Goal: Task Accomplishment & Management: Manage account settings

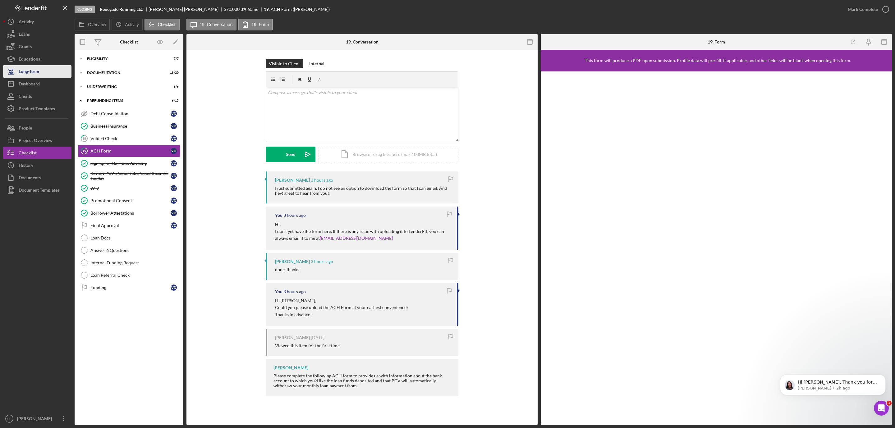
scroll to position [141, 0]
click at [29, 79] on div "Dashboard" at bounding box center [29, 85] width 21 height 14
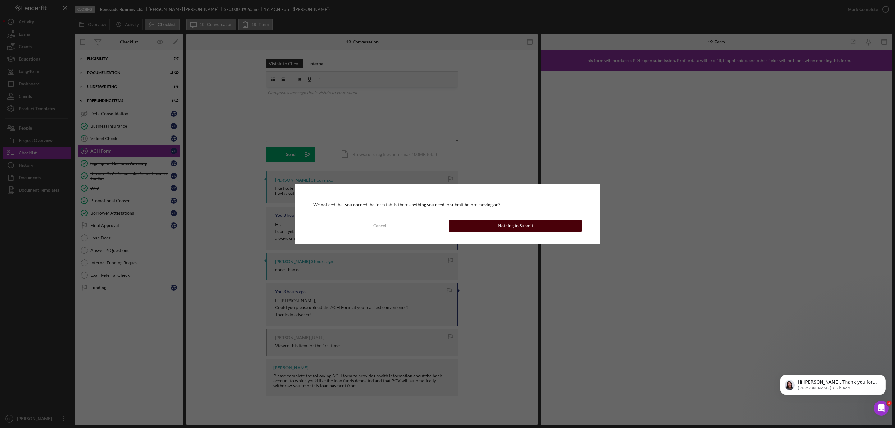
click at [512, 232] on div "Nothing to Submit" at bounding box center [515, 226] width 35 height 12
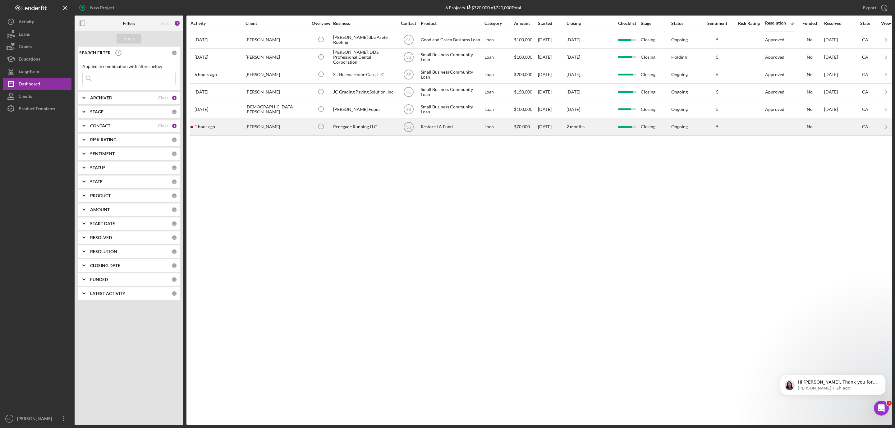
click at [298, 131] on div "[PERSON_NAME]" at bounding box center [276, 127] width 62 height 16
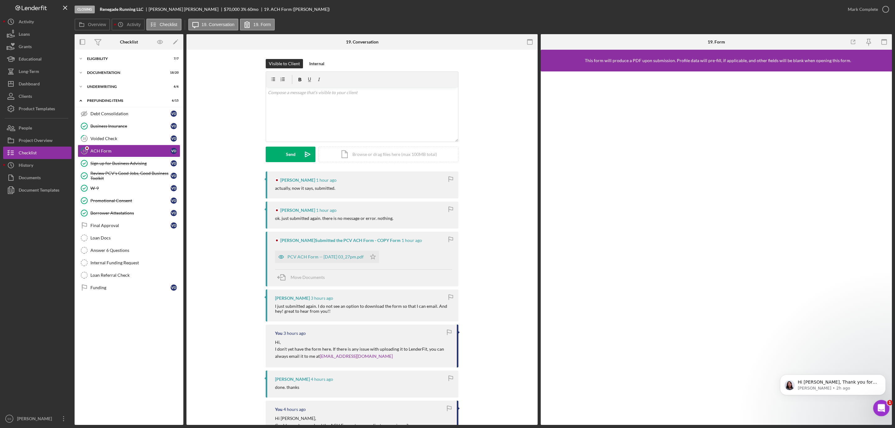
click at [884, 408] on div "Open Intercom Messenger" at bounding box center [880, 407] width 21 height 21
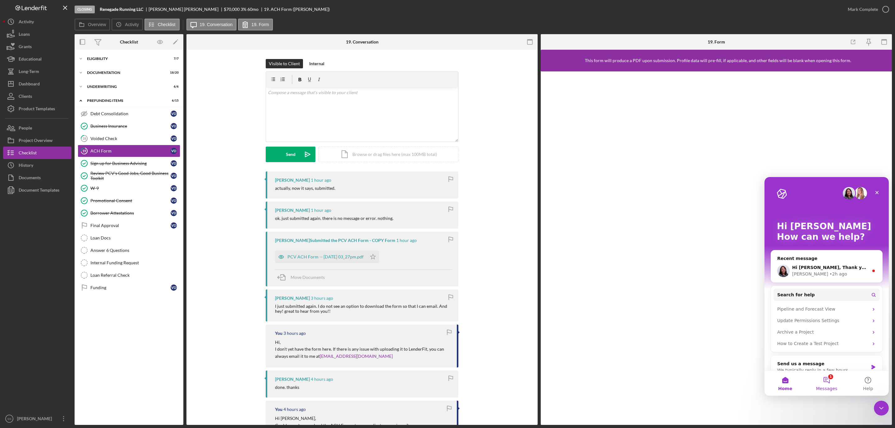
click at [828, 384] on button "1 Messages" at bounding box center [826, 383] width 41 height 25
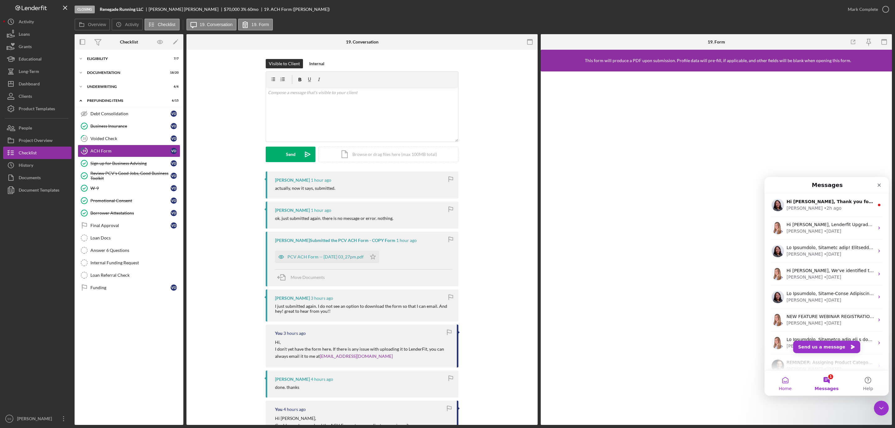
click at [783, 382] on button "Home" at bounding box center [784, 383] width 41 height 25
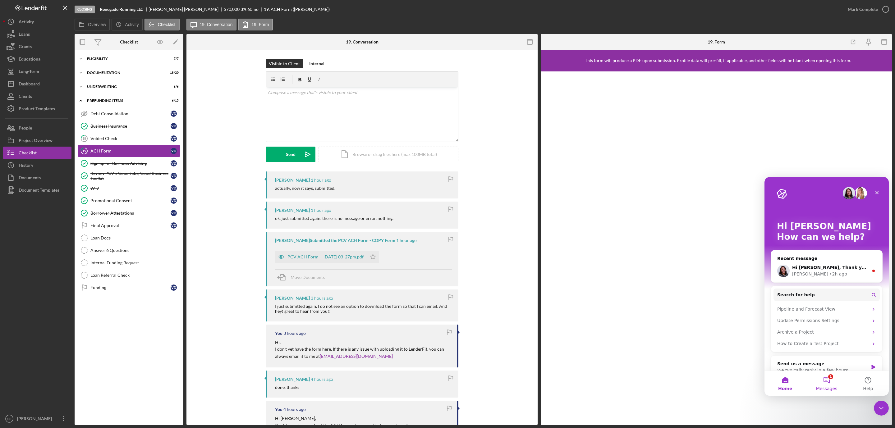
click at [832, 380] on button "1 Messages" at bounding box center [826, 383] width 41 height 25
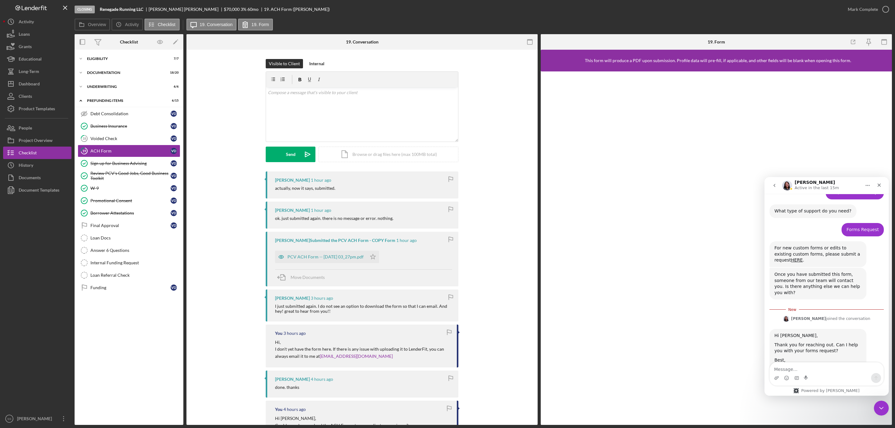
scroll to position [151, 0]
click at [770, 183] on button "go back" at bounding box center [774, 186] width 12 height 12
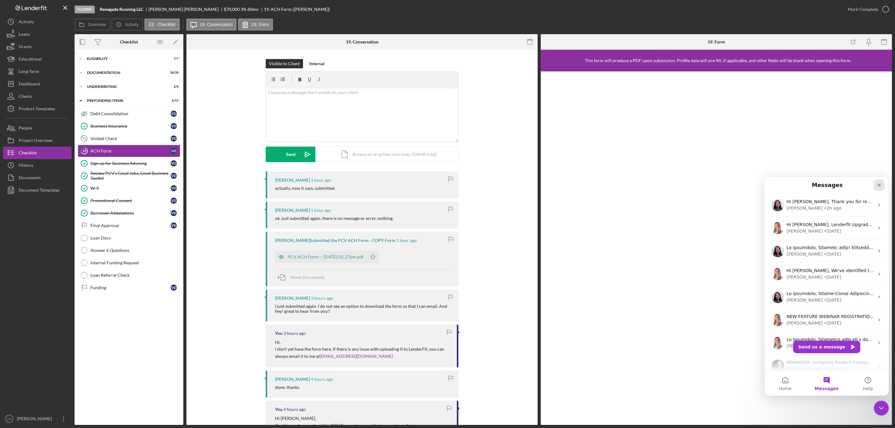
drag, startPoint x: 879, startPoint y: 184, endPoint x: 1644, endPoint y: 362, distance: 784.5
click at [879, 184] on icon "Close" at bounding box center [879, 185] width 5 height 5
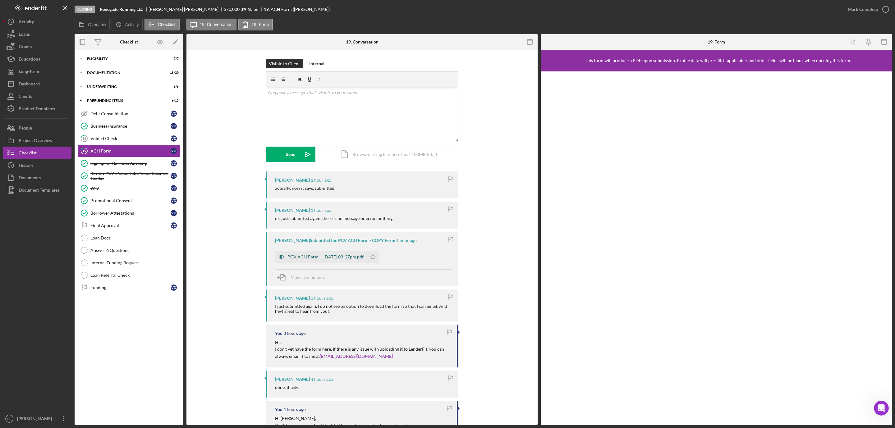
click at [344, 259] on div "PCV ACH Form -- [DATE] 03_27pm.pdf" at bounding box center [325, 257] width 76 height 5
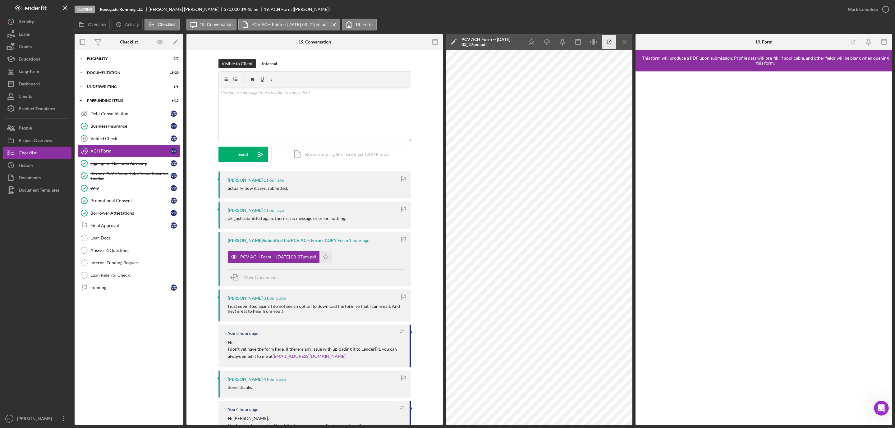
click at [611, 40] on g "button" at bounding box center [609, 42] width 4 height 4
click at [103, 143] on link "18 Voided Check V D" at bounding box center [129, 138] width 103 height 12
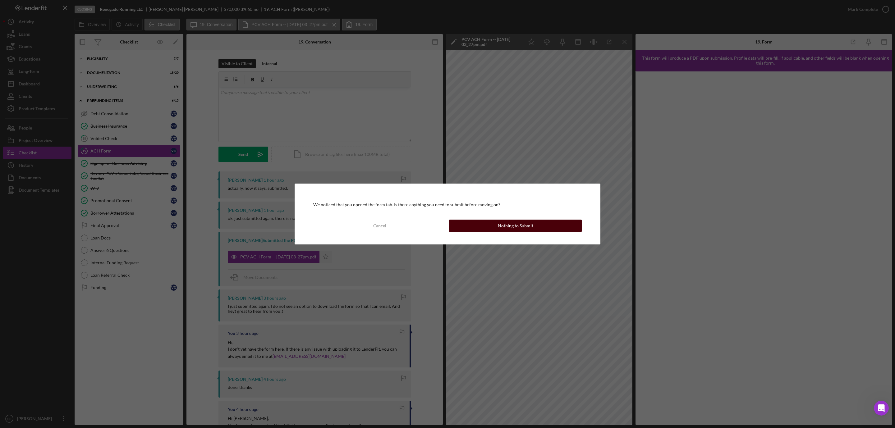
click at [541, 229] on button "Nothing to Submit" at bounding box center [515, 226] width 133 height 12
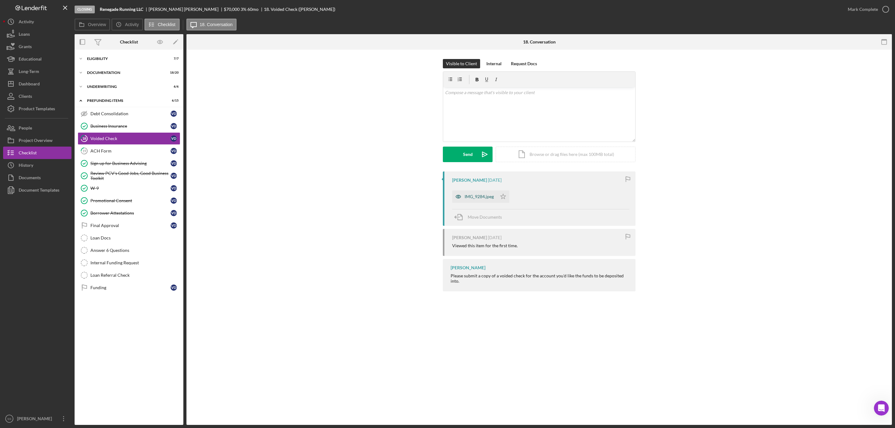
click at [482, 199] on div "IMG_9284.jpeg" at bounding box center [479, 196] width 29 height 5
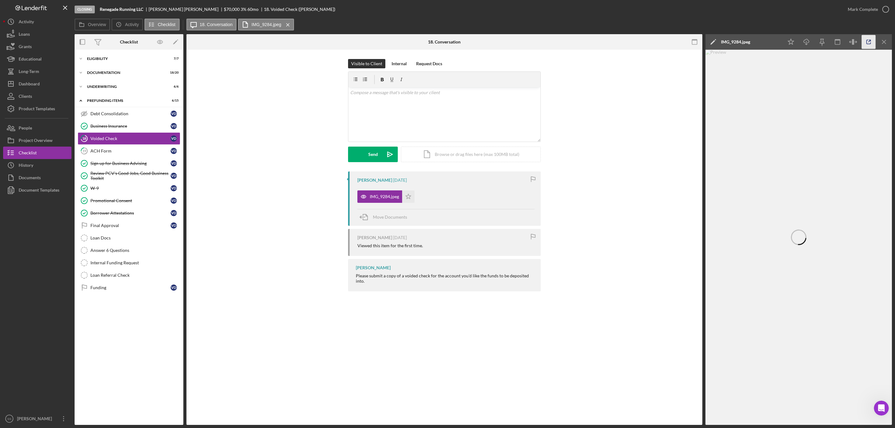
click at [867, 41] on icon "button" at bounding box center [869, 42] width 4 height 4
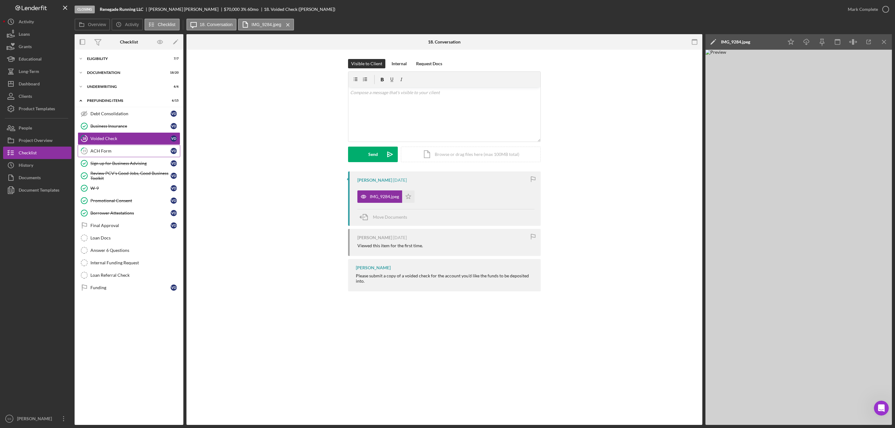
click at [107, 147] on link "19 ACH Form V D" at bounding box center [129, 151] width 103 height 12
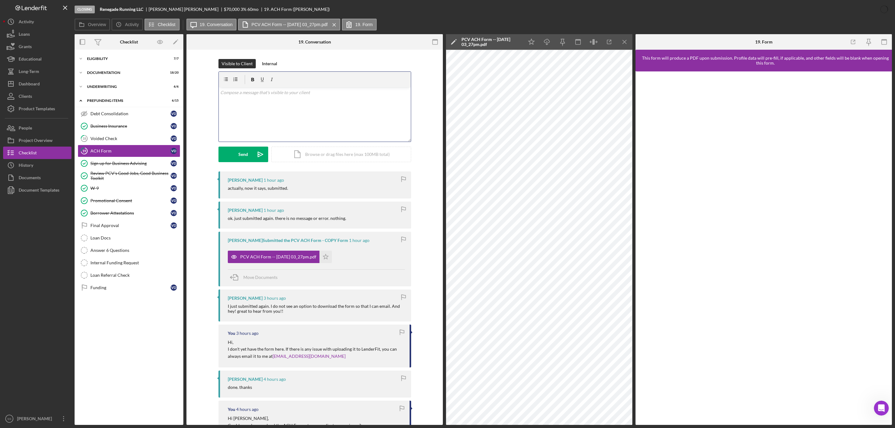
click at [301, 100] on div "v Color teal Color pink Remove color Add row above Add row below Add column bef…" at bounding box center [315, 114] width 192 height 54
click at [251, 157] on button "Send Icon/icon-invite-send" at bounding box center [243, 155] width 50 height 16
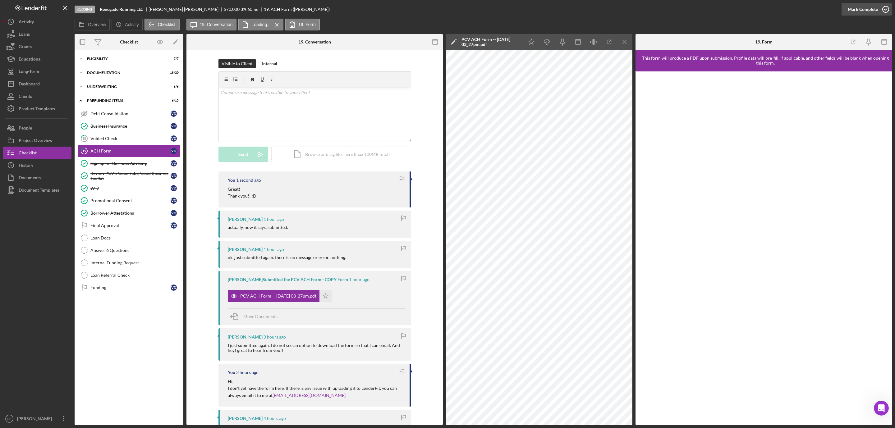
click at [885, 8] on icon "button" at bounding box center [886, 10] width 16 height 16
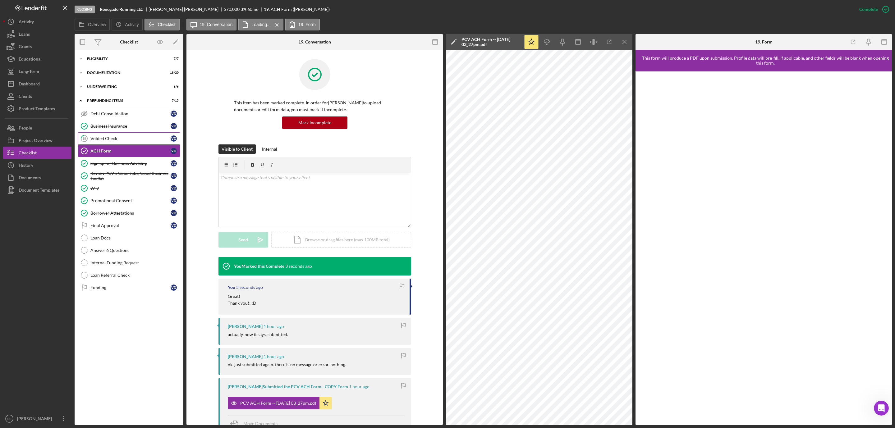
click at [100, 139] on div "Voided Check" at bounding box center [130, 138] width 80 height 5
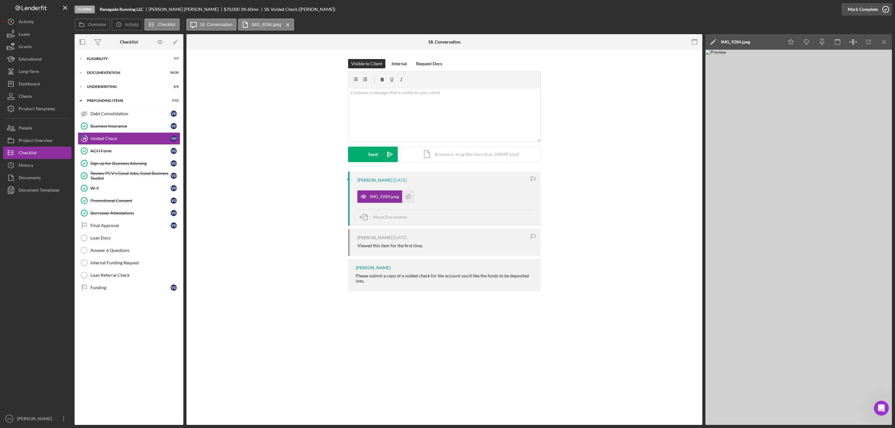
click at [884, 11] on icon "button" at bounding box center [886, 10] width 16 height 16
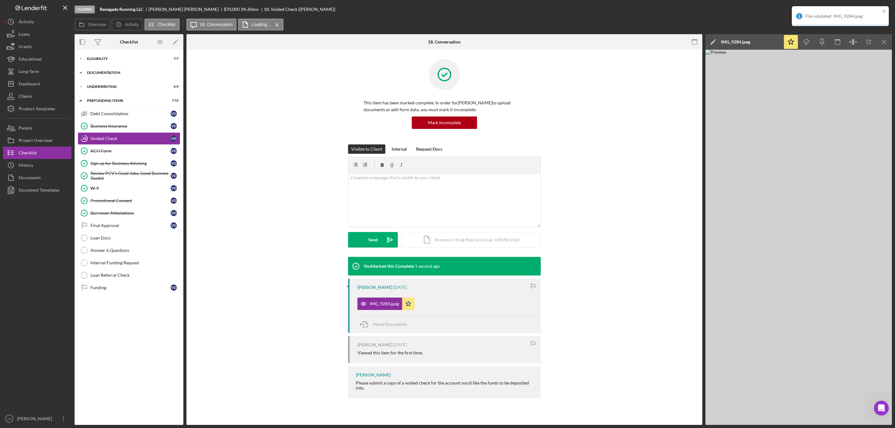
click at [111, 67] on div "Icon/Expander Documentation 18 / 20" at bounding box center [129, 73] width 109 height 12
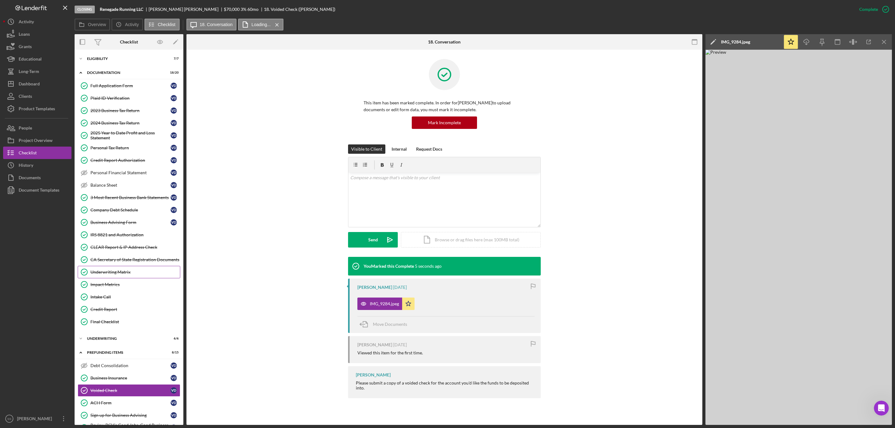
click at [119, 275] on div "Underwriting Matrix" at bounding box center [134, 272] width 89 height 5
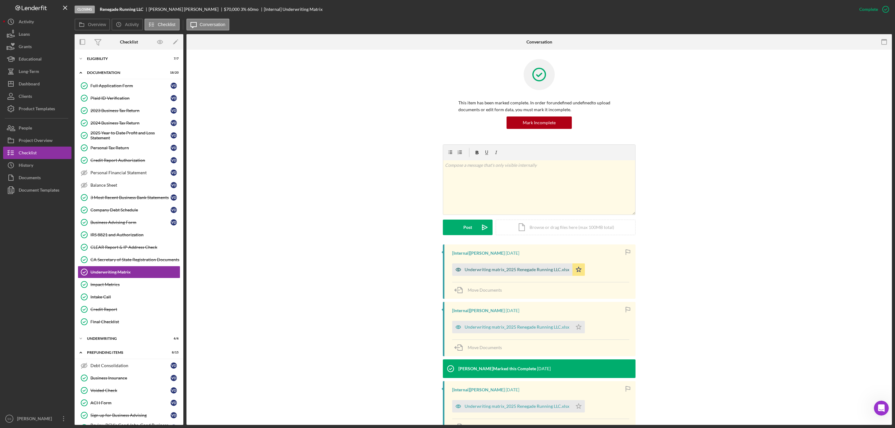
click at [534, 268] on div "Underwriting matrix_2025 Renegade Running LLC.xlsx" at bounding box center [517, 269] width 105 height 5
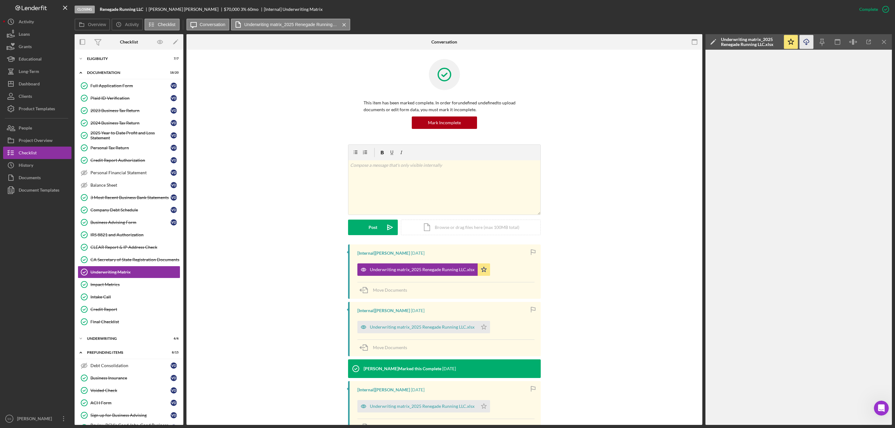
click at [805, 40] on icon "Icon/Download" at bounding box center [807, 42] width 14 height 14
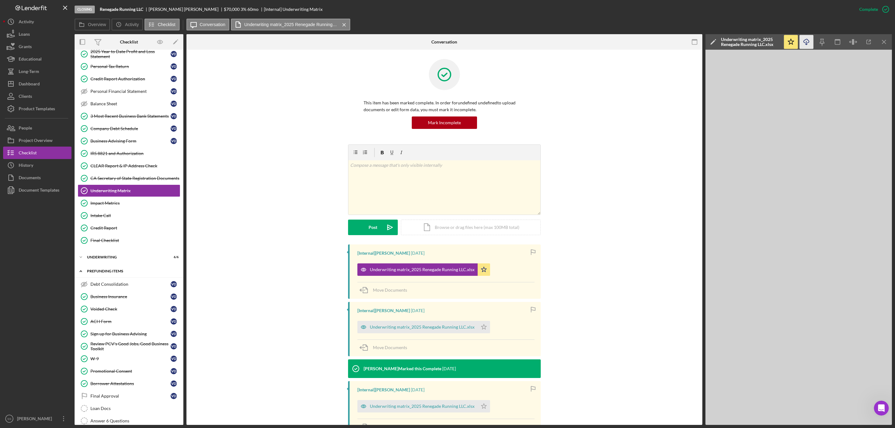
scroll to position [138, 0]
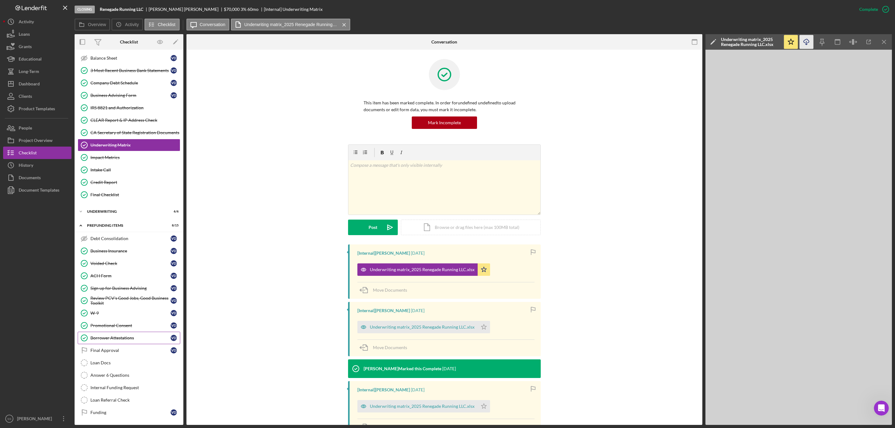
drag, startPoint x: 117, startPoint y: 351, endPoint x: 129, endPoint y: 340, distance: 15.8
click at [117, 351] on div "Final Approval" at bounding box center [130, 350] width 80 height 5
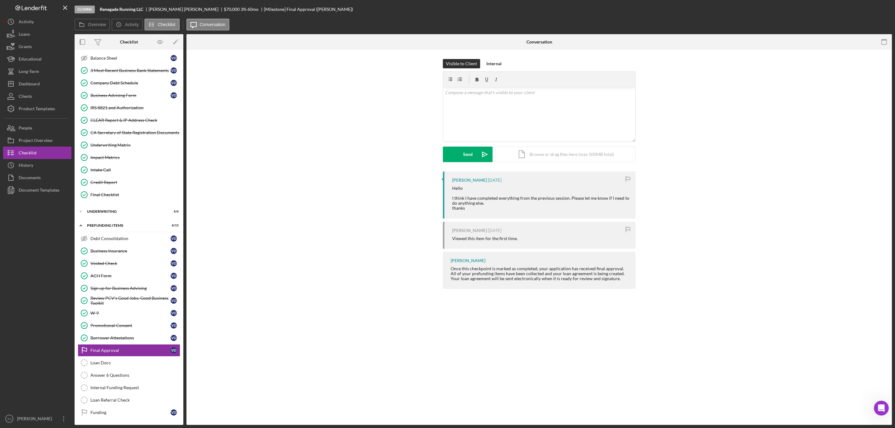
scroll to position [138, 0]
click at [886, 10] on icon "button" at bounding box center [886, 10] width 16 height 16
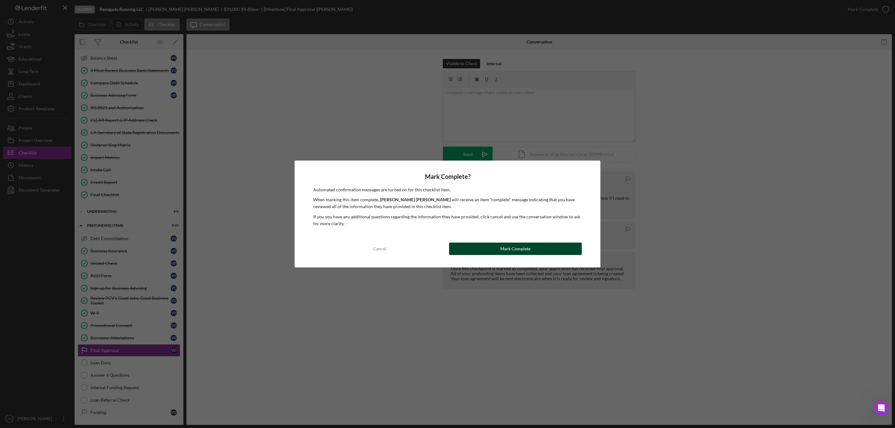
click at [473, 248] on button "Mark Complete" at bounding box center [515, 249] width 133 height 12
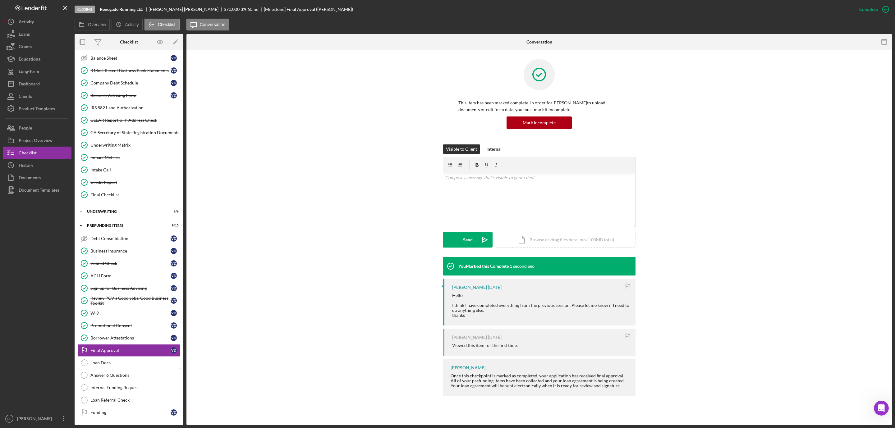
click at [123, 360] on div "Loan Docs" at bounding box center [134, 362] width 89 height 5
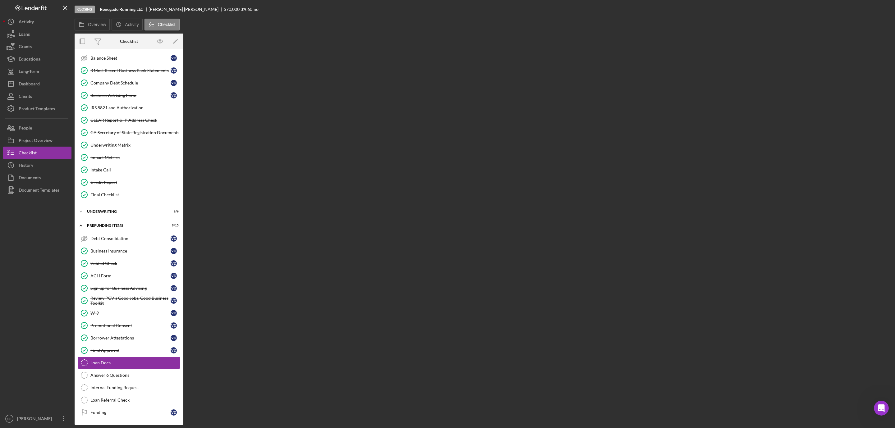
scroll to position [138, 0]
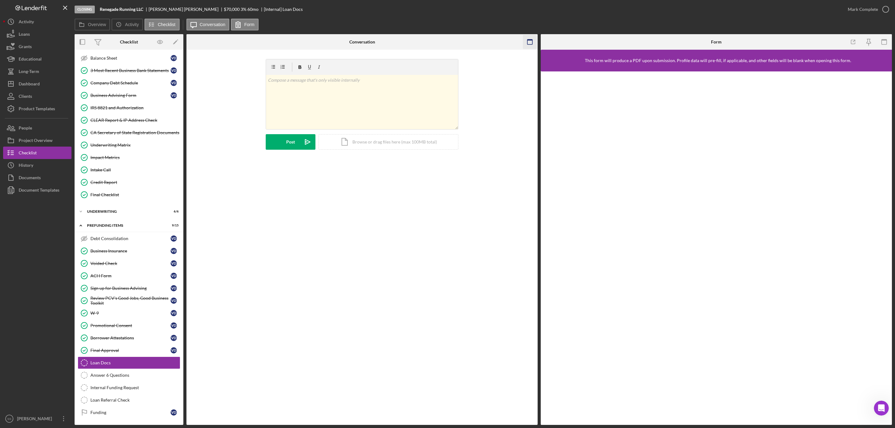
click at [536, 40] on icon "button" at bounding box center [530, 42] width 14 height 14
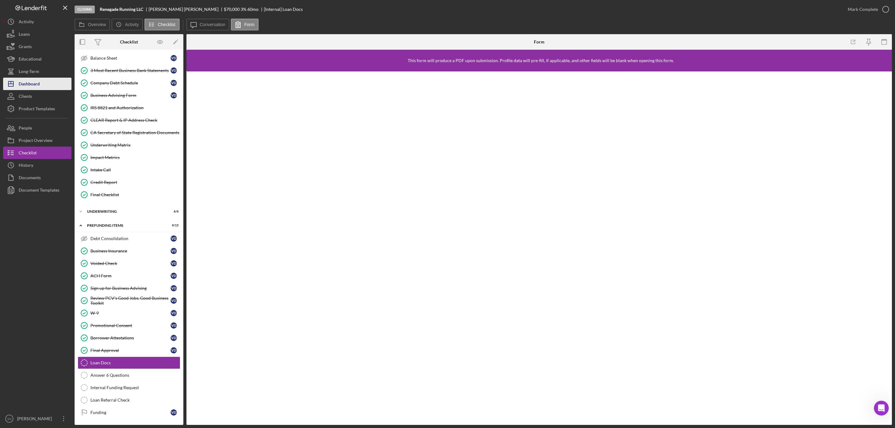
click at [30, 81] on div "Dashboard" at bounding box center [29, 85] width 21 height 14
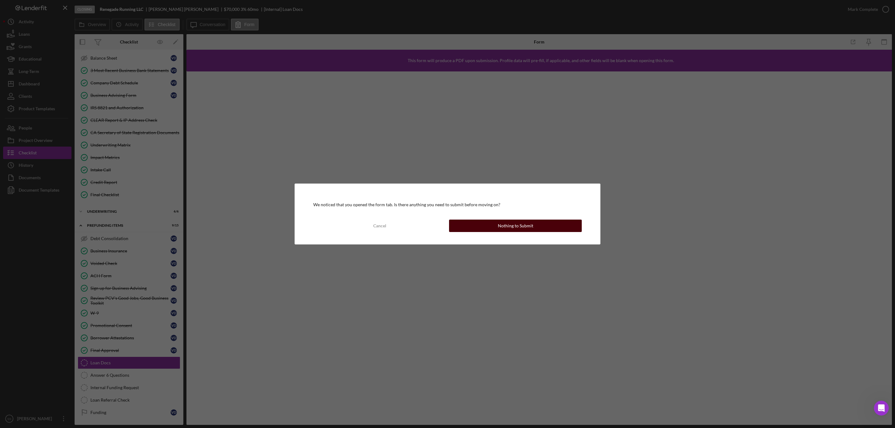
click at [509, 226] on div "Nothing to Submit" at bounding box center [515, 226] width 35 height 12
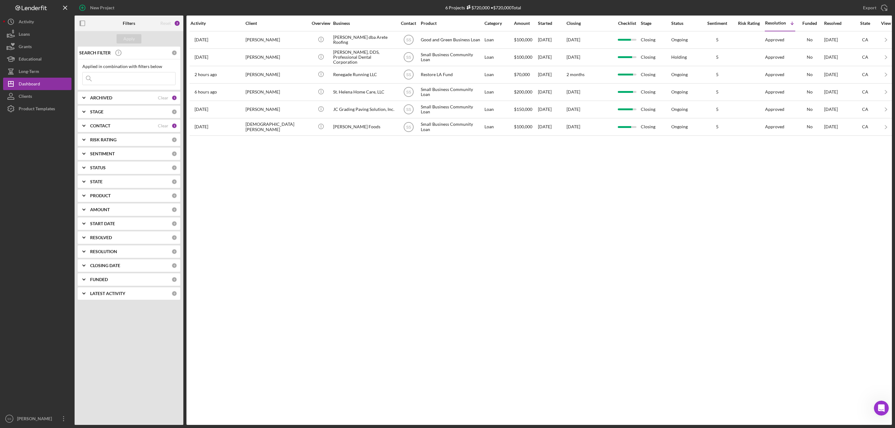
click at [118, 77] on input at bounding box center [129, 78] width 93 height 12
click at [109, 98] on b "ARCHIVED" at bounding box center [101, 97] width 22 height 5
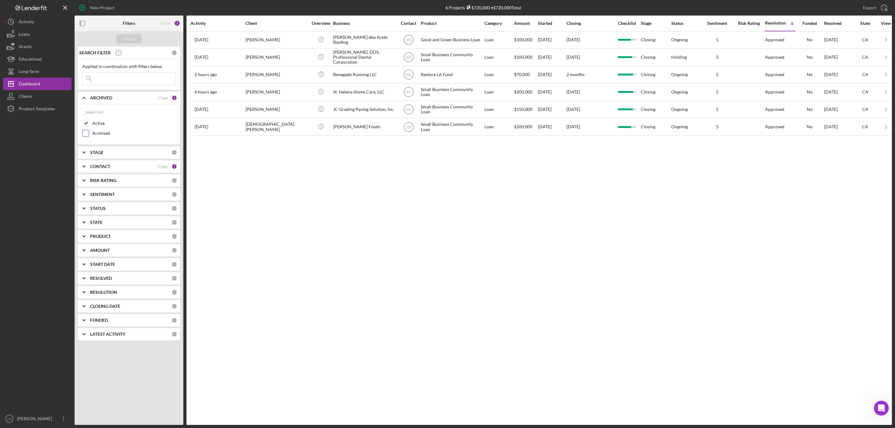
click at [89, 134] on input "Archived" at bounding box center [86, 133] width 6 height 6
checkbox input "true"
click at [107, 75] on input at bounding box center [129, 78] width 93 height 12
click at [124, 77] on input "resi" at bounding box center [129, 78] width 93 height 12
type input "resilient"
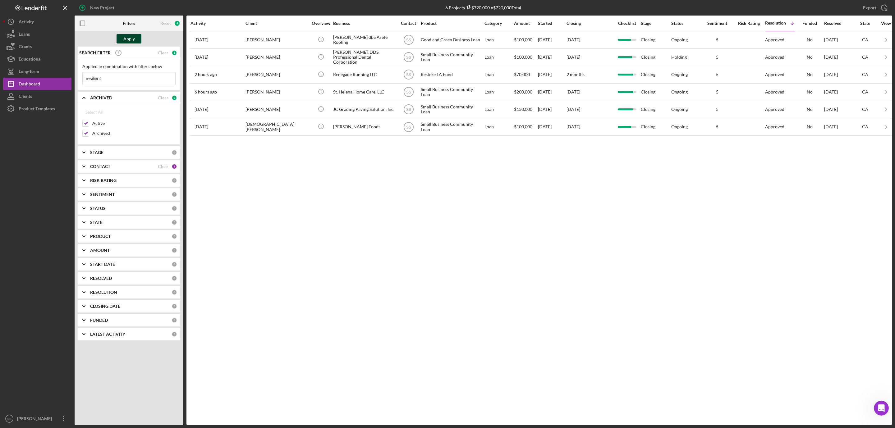
click at [129, 39] on div "Apply" at bounding box center [128, 38] width 11 height 9
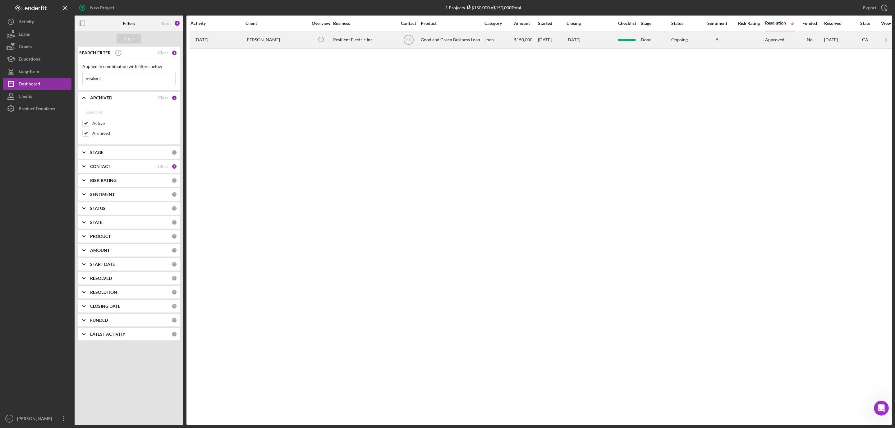
click at [361, 41] on div "Resilient Electric Inc" at bounding box center [364, 40] width 62 height 16
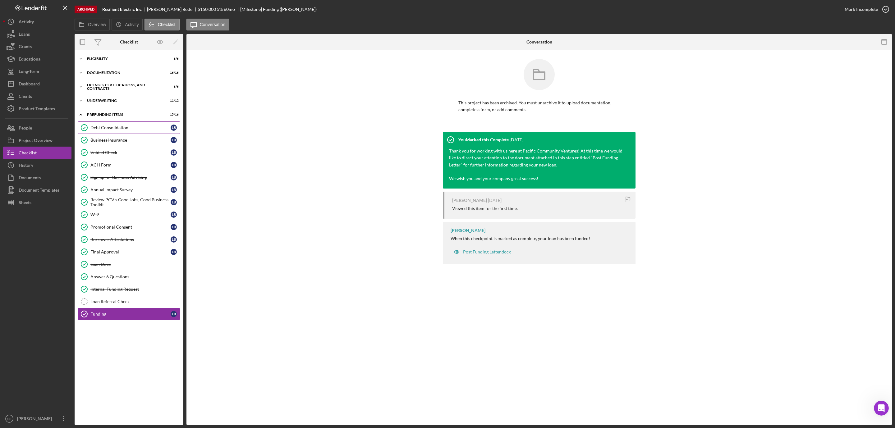
click at [135, 126] on div "Debt Consolidation" at bounding box center [130, 127] width 80 height 5
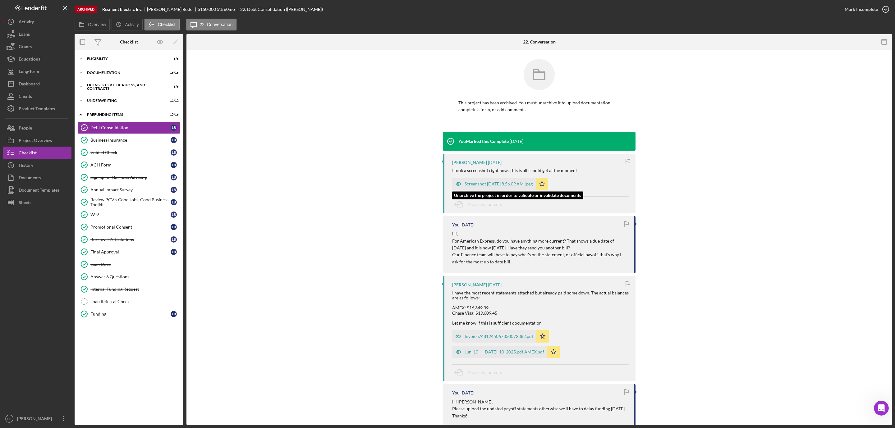
click at [528, 189] on div "Screenshot [DATE] 8.56.09 AM.jpeg" at bounding box center [494, 184] width 84 height 12
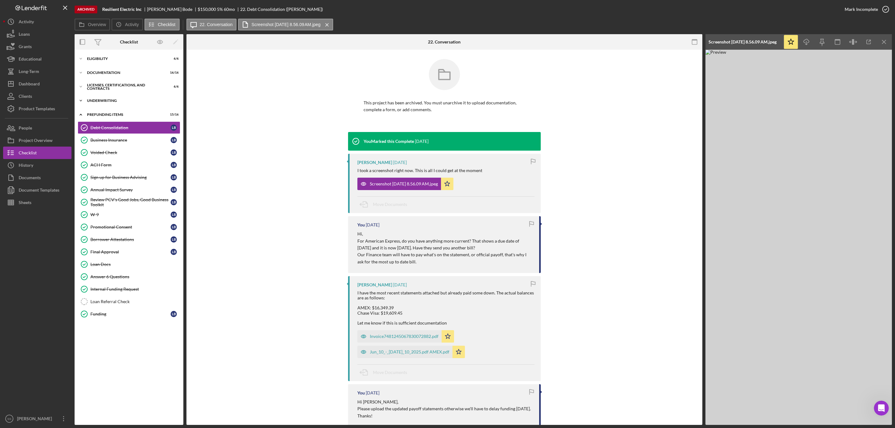
click at [122, 98] on div "Icon/Expander Underwriting 11 / 12" at bounding box center [129, 100] width 109 height 12
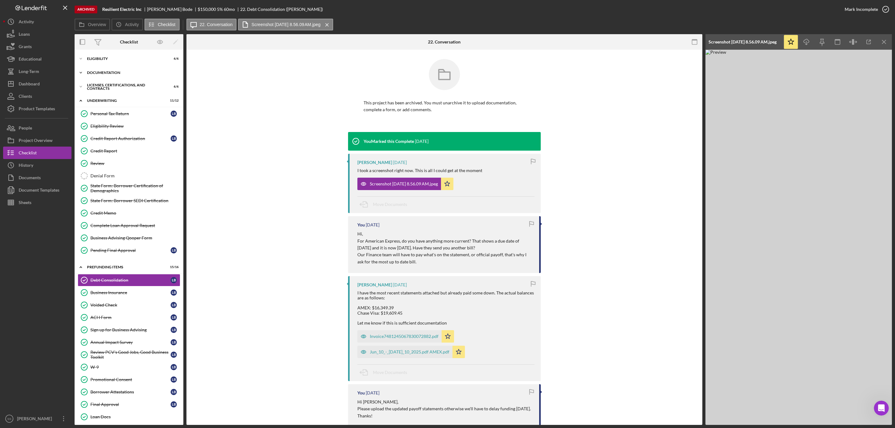
click at [111, 68] on div "Icon/Expander Documentation 16 / 16" at bounding box center [129, 73] width 109 height 12
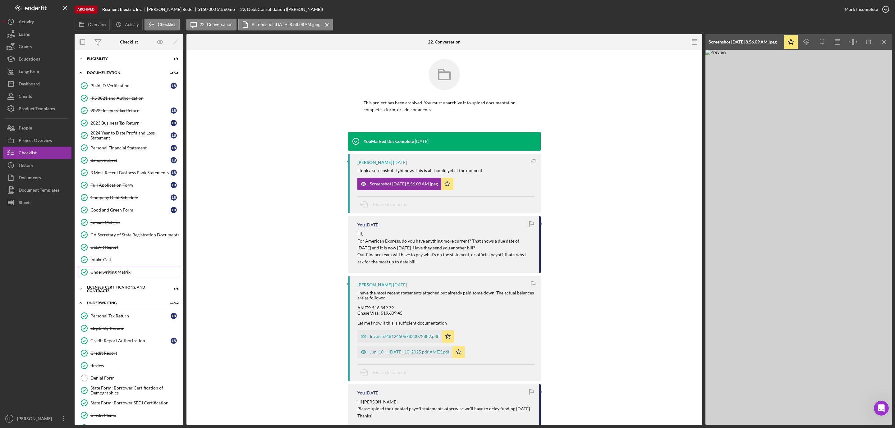
click at [112, 275] on div "Underwriting Matrix" at bounding box center [134, 272] width 89 height 5
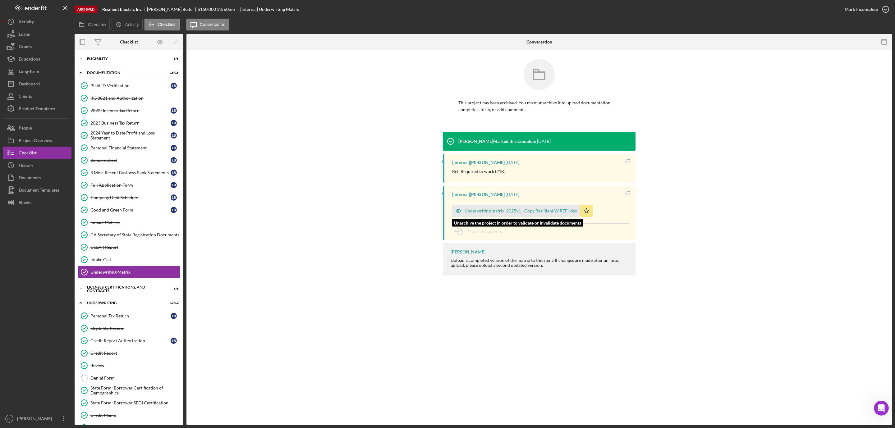
click at [499, 209] on div "Underwriting matrix_2025v1 - Copy Resillient W REFI.xlsx" at bounding box center [521, 211] width 112 height 5
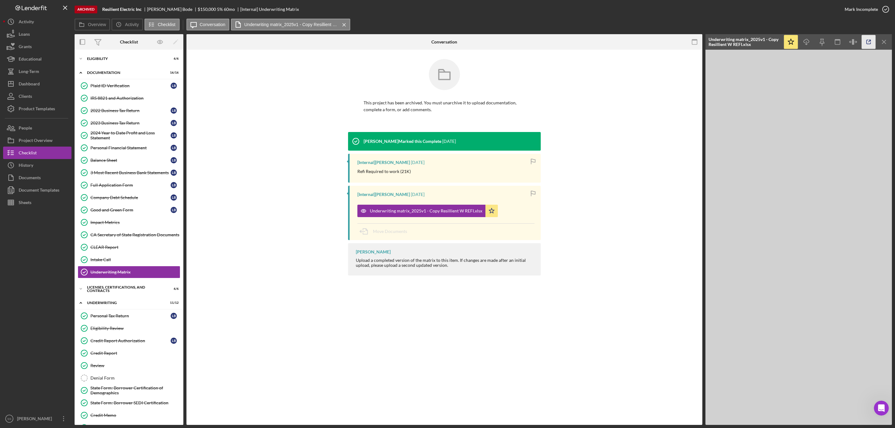
click at [872, 44] on icon "button" at bounding box center [869, 42] width 14 height 14
click at [36, 84] on div "Dashboard" at bounding box center [29, 85] width 21 height 14
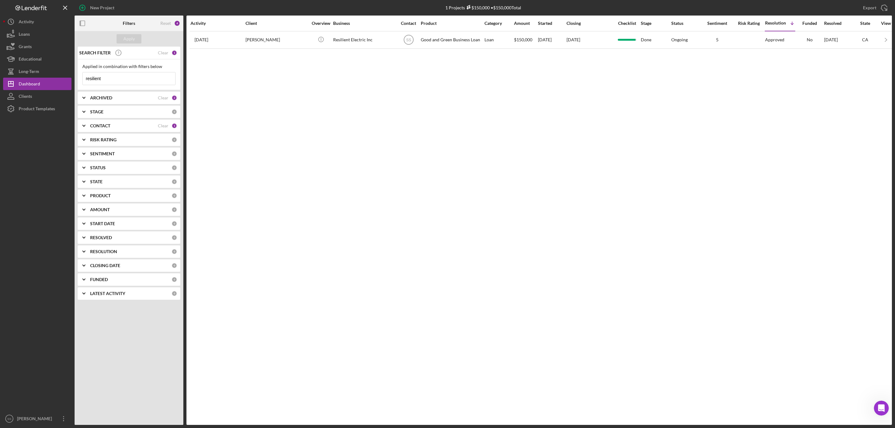
drag, startPoint x: 122, startPoint y: 78, endPoint x: 78, endPoint y: 79, distance: 43.2
click at [78, 79] on div "Applied in combination with filters below resilient Icon/Menu Close" at bounding box center [129, 74] width 103 height 31
click at [111, 98] on b "ARCHIVED" at bounding box center [101, 97] width 22 height 5
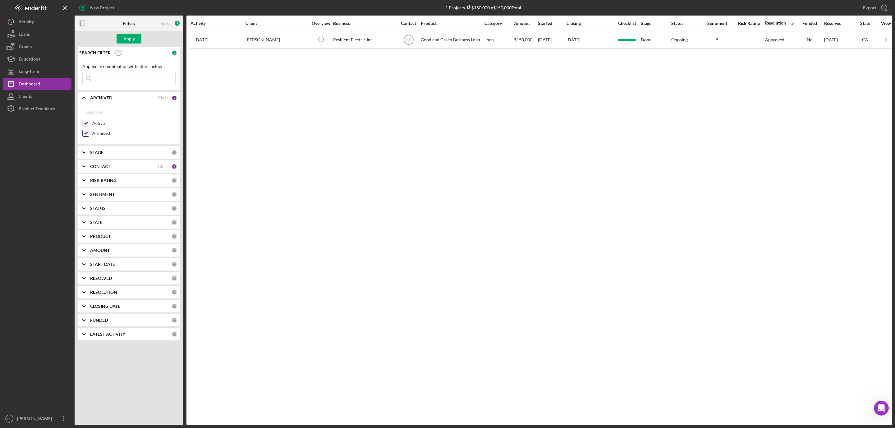
click at [88, 135] on input "Archived" at bounding box center [86, 133] width 6 height 6
checkbox input "false"
click at [127, 37] on div "Apply" at bounding box center [128, 38] width 11 height 9
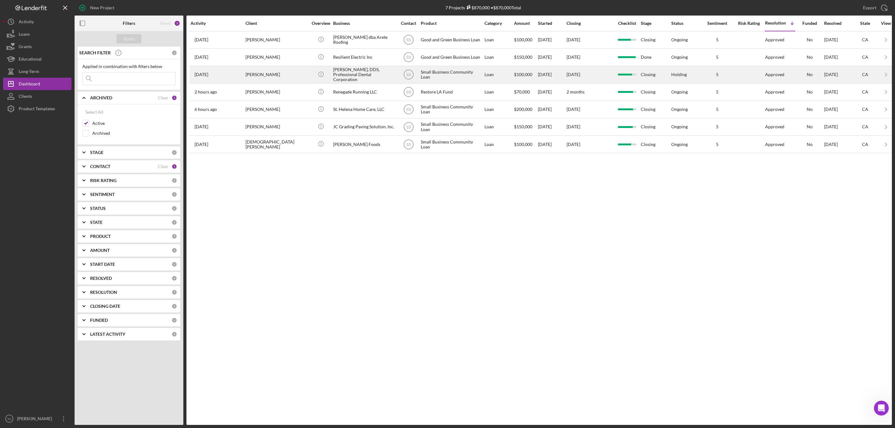
click at [356, 74] on div "[PERSON_NAME], DDS, Professional Dental Corporation" at bounding box center [364, 75] width 62 height 16
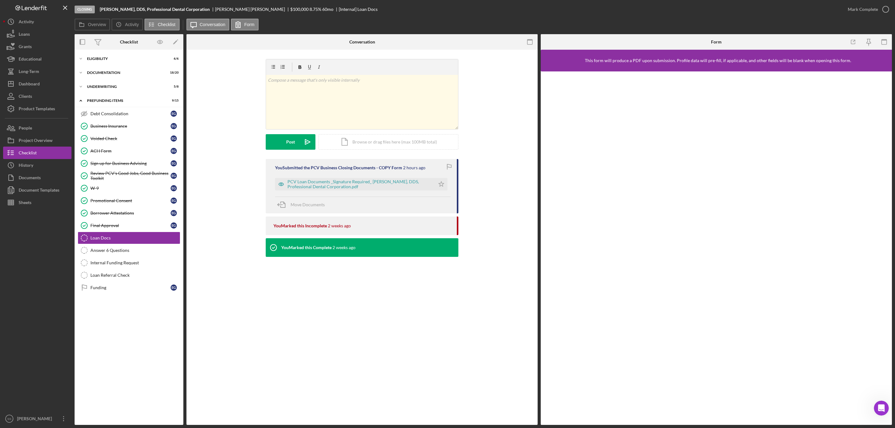
drag, startPoint x: 881, startPoint y: 10, endPoint x: 750, endPoint y: 16, distance: 131.9
click at [0, 0] on icon "button" at bounding box center [0, 0] width 0 height 0
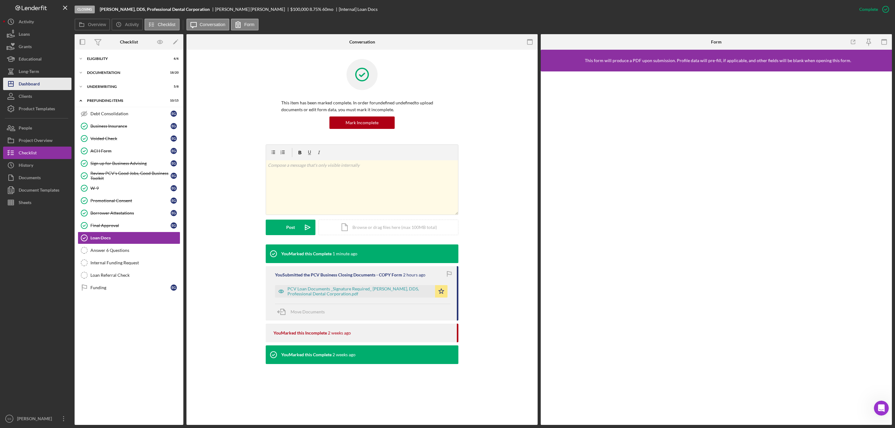
click at [44, 78] on button "Icon/Dashboard Dashboard" at bounding box center [37, 84] width 68 height 12
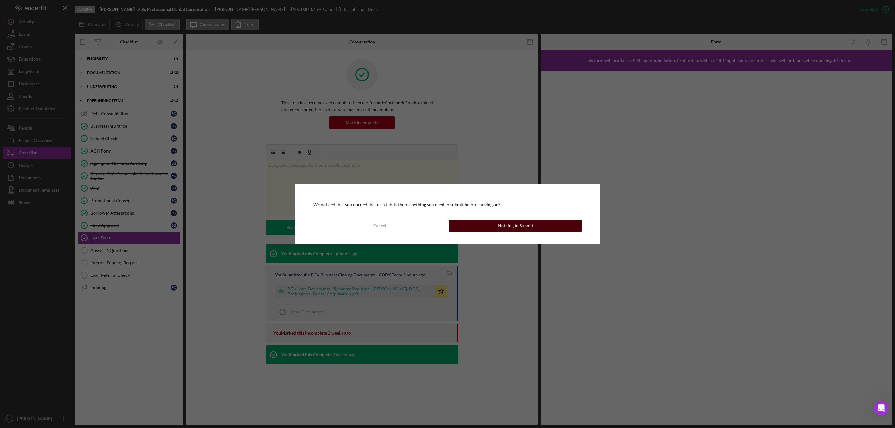
click at [532, 230] on button "Nothing to Submit" at bounding box center [515, 226] width 133 height 12
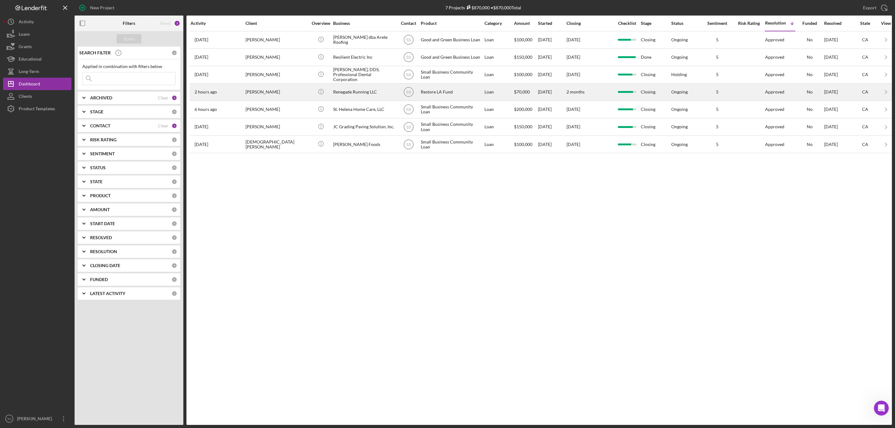
click at [288, 90] on div "[PERSON_NAME]" at bounding box center [276, 92] width 62 height 16
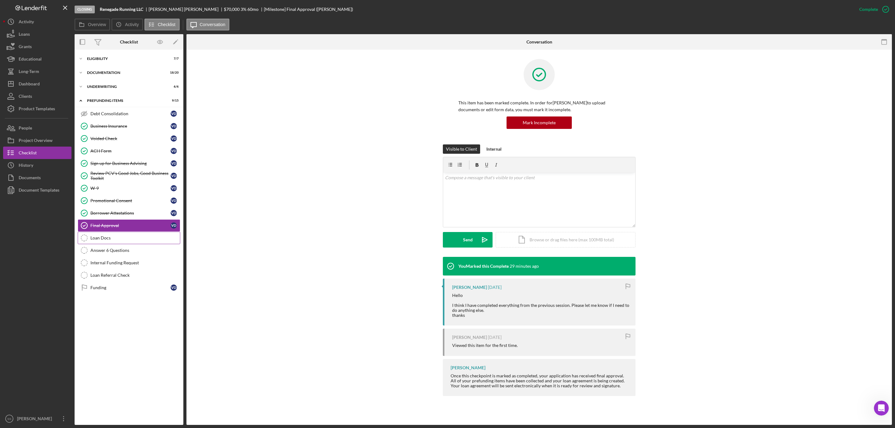
click at [110, 240] on div "Loan Docs" at bounding box center [134, 238] width 89 height 5
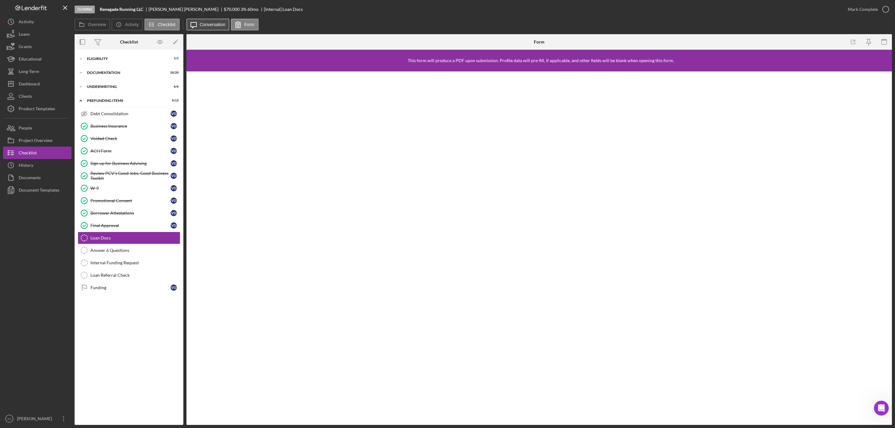
click at [197, 23] on icon "Icon/Message" at bounding box center [194, 25] width 16 height 16
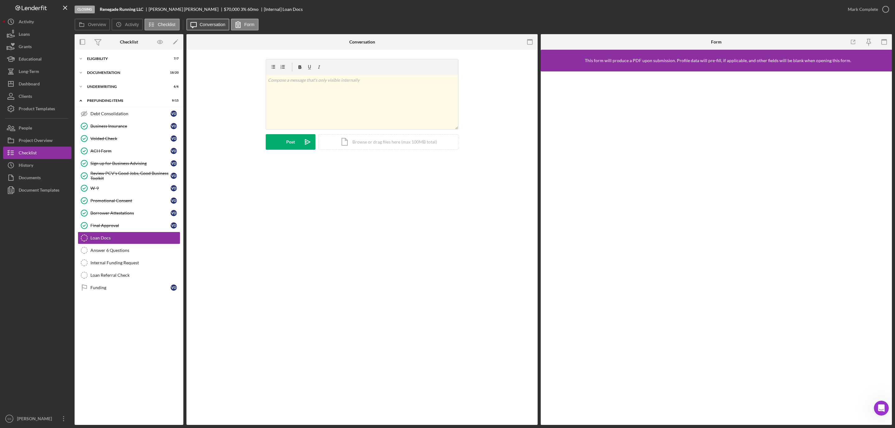
click at [207, 21] on button "Icon/Message Conversation" at bounding box center [207, 25] width 43 height 12
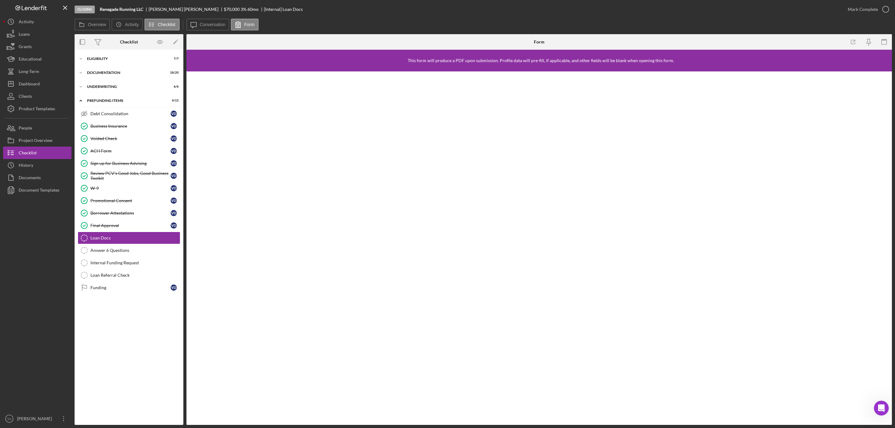
click at [120, 9] on b "Renegade Running LLC" at bounding box center [122, 9] width 44 height 5
copy b "Renegade Running LLC"
click at [39, 79] on div "Dashboard" at bounding box center [29, 85] width 21 height 14
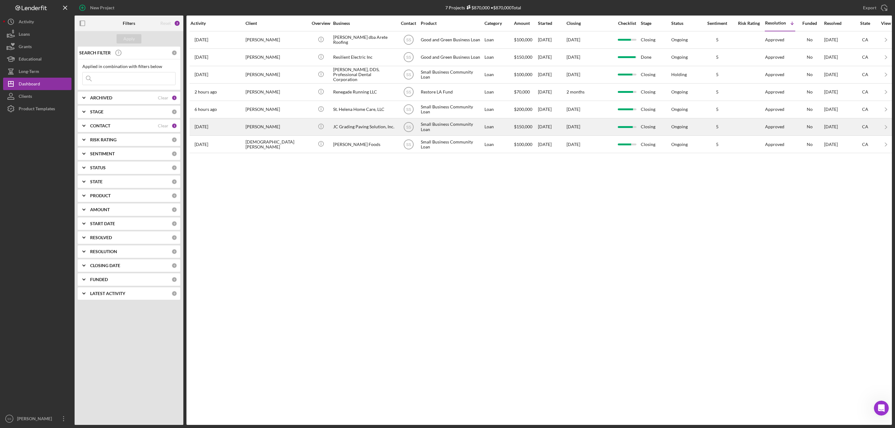
click at [352, 126] on div "JC Grading Paving Solution, Inc." at bounding box center [364, 127] width 62 height 16
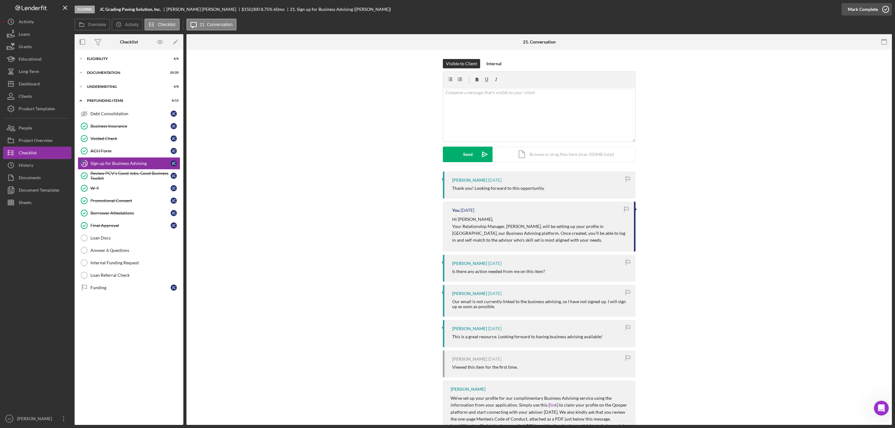
click at [881, 8] on icon "button" at bounding box center [886, 10] width 16 height 16
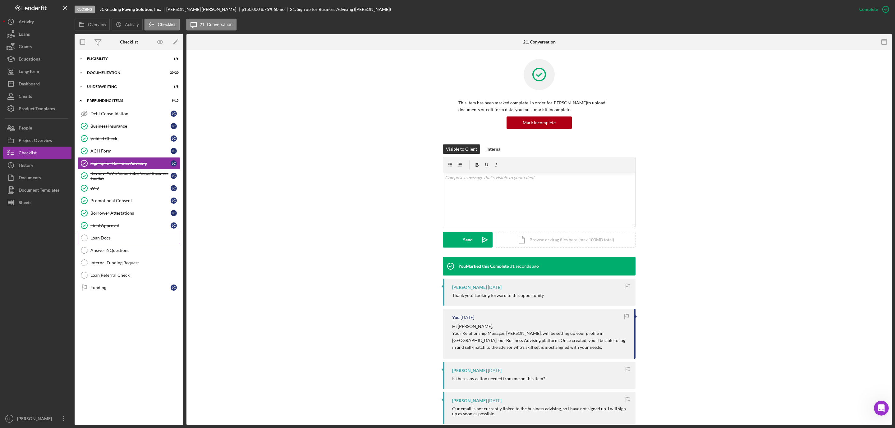
click at [114, 239] on div "Loan Docs" at bounding box center [134, 238] width 89 height 5
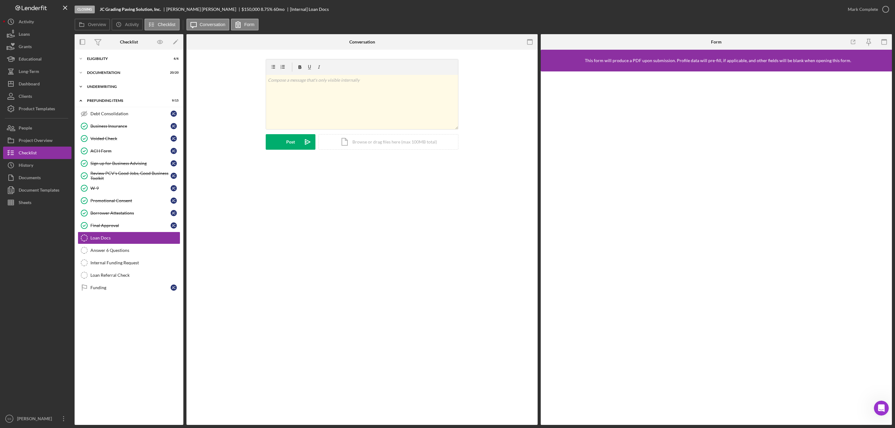
click at [120, 90] on div "Icon/Expander Underwriting 6 / 8" at bounding box center [129, 86] width 109 height 12
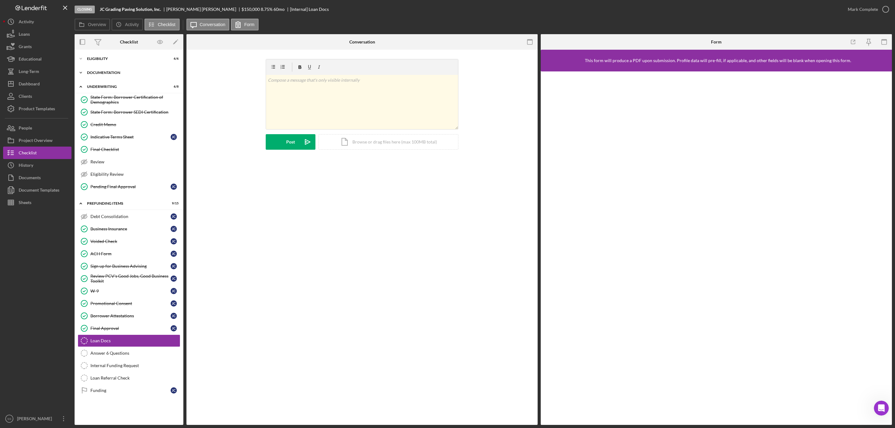
click at [125, 69] on div "Icon/Expander Documentation 20 / 20" at bounding box center [129, 73] width 109 height 12
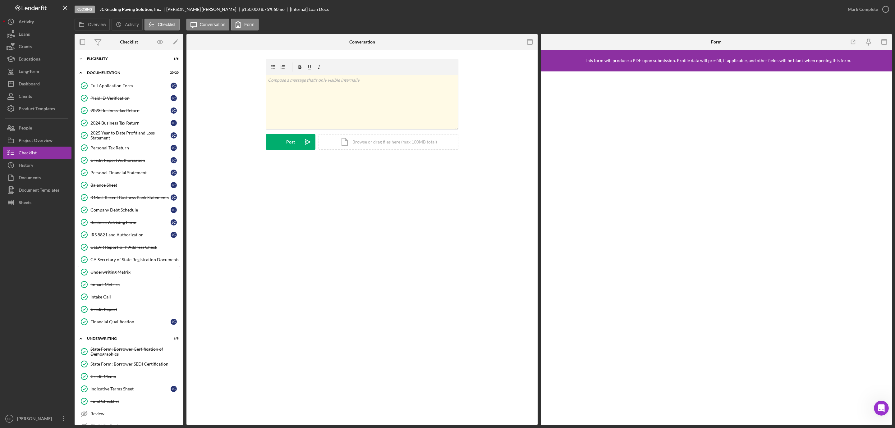
click at [131, 275] on div "Underwriting Matrix" at bounding box center [134, 272] width 89 height 5
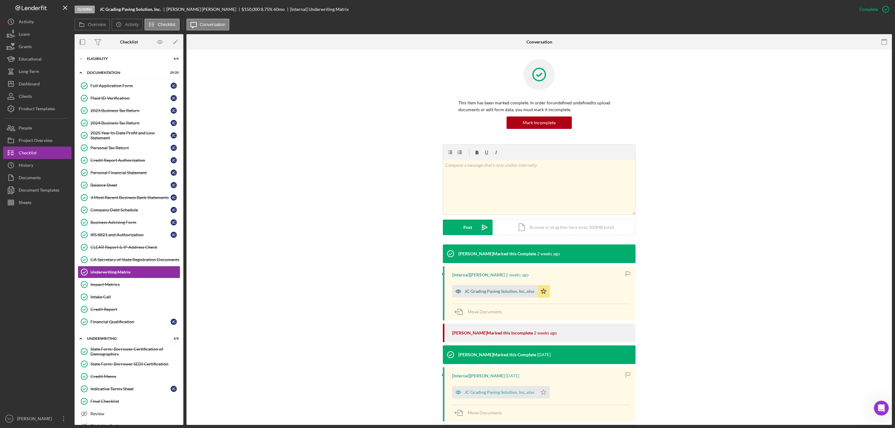
click at [512, 294] on div "JC Grading Paving Solution, Inc..xlsx" at bounding box center [500, 291] width 70 height 5
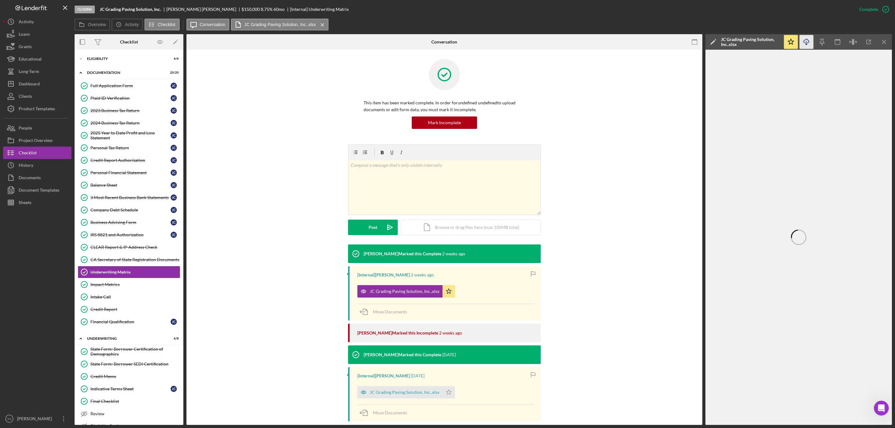
click at [804, 43] on icon "Icon/Download" at bounding box center [807, 42] width 14 height 14
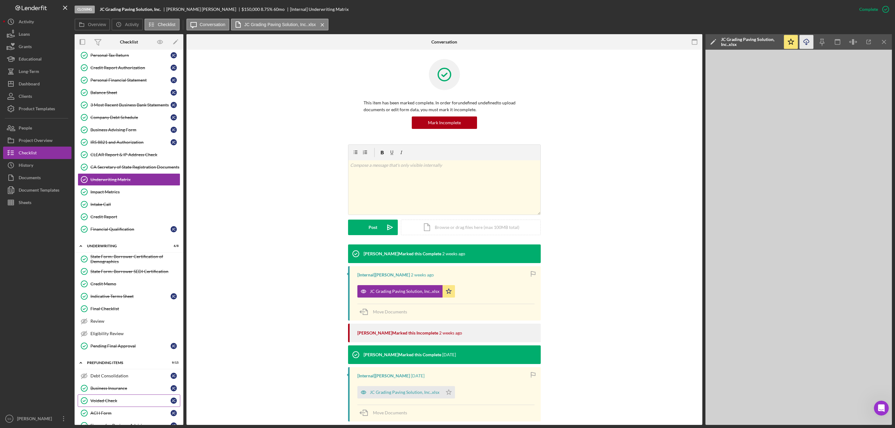
scroll to position [233, 0]
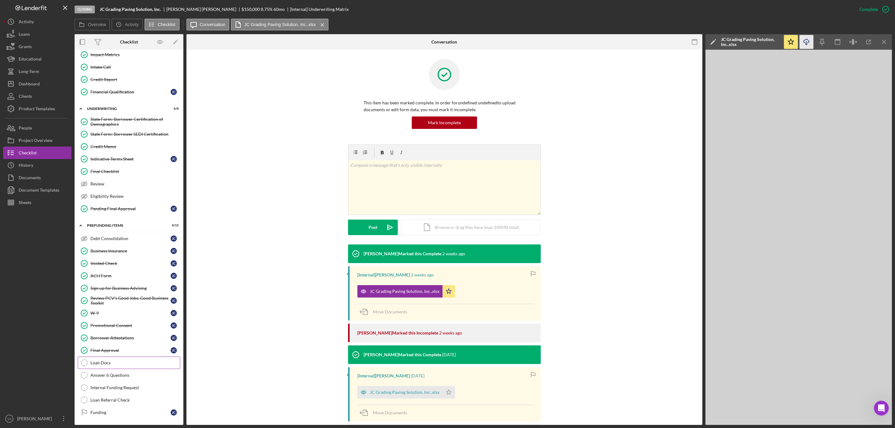
click at [117, 365] on div "Loan Docs" at bounding box center [134, 362] width 89 height 5
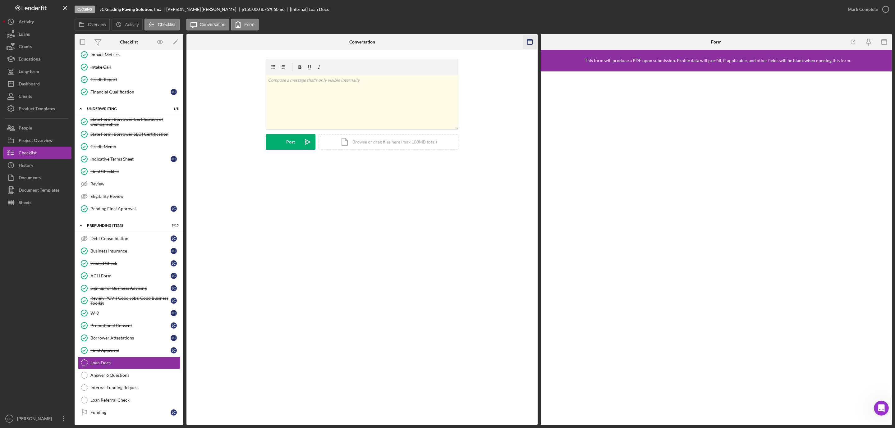
click at [535, 40] on icon "button" at bounding box center [530, 42] width 14 height 14
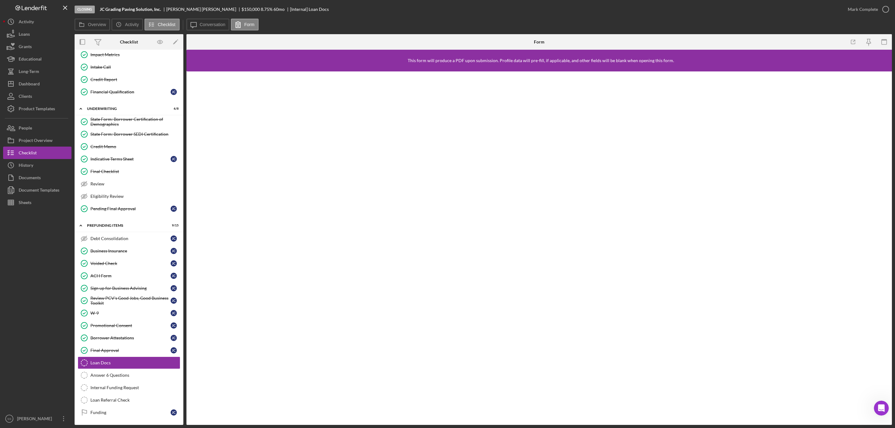
click at [137, 9] on b "JC Grading Paving Solution, Inc." at bounding box center [130, 9] width 61 height 5
copy b "JC Grading Paving Solution, Inc."
drag, startPoint x: 37, startPoint y: 81, endPoint x: 41, endPoint y: 80, distance: 5.0
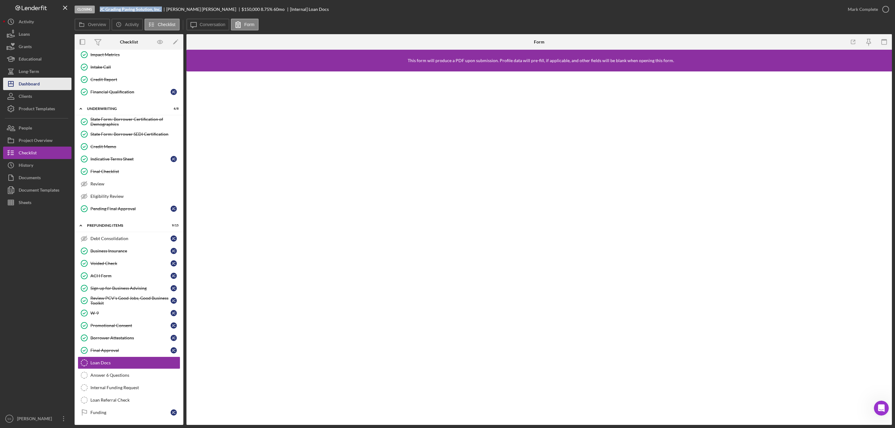
click at [37, 81] on div "Dashboard" at bounding box center [29, 85] width 21 height 14
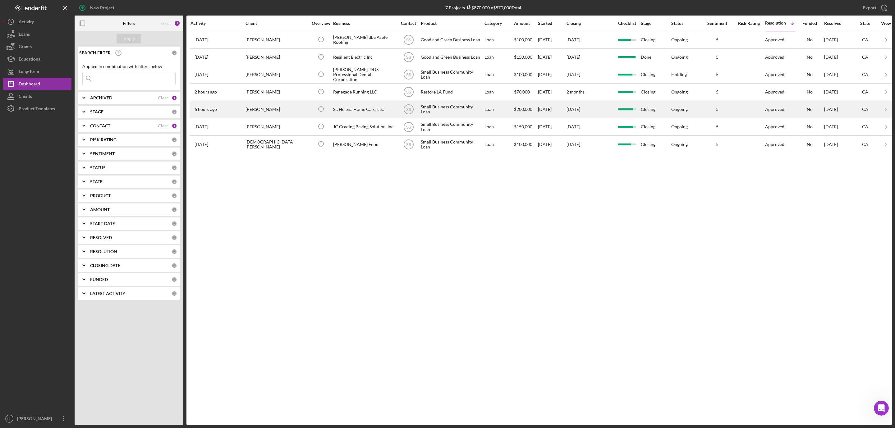
click at [346, 111] on div "St. Helena Home Care, LLC" at bounding box center [364, 109] width 62 height 16
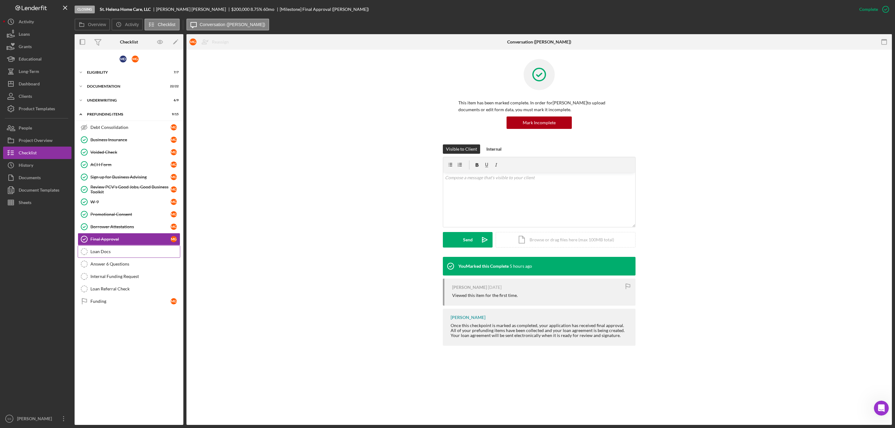
click at [116, 254] on div "Loan Docs" at bounding box center [134, 251] width 89 height 5
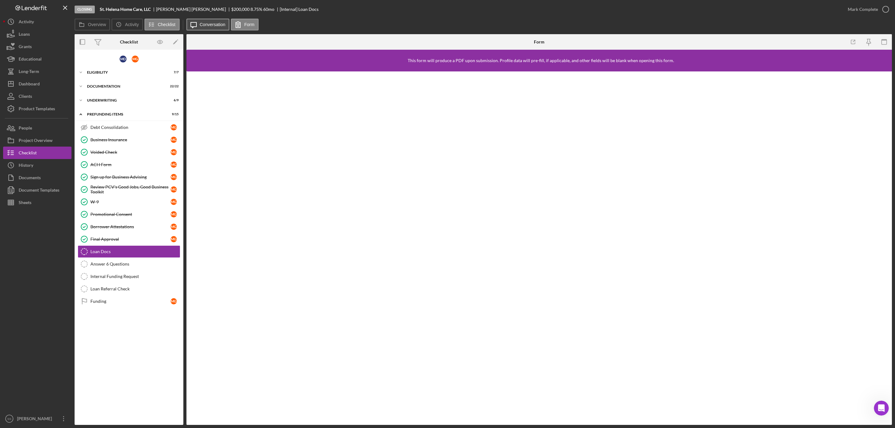
click at [211, 24] on label "Conversation" at bounding box center [213, 24] width 26 height 5
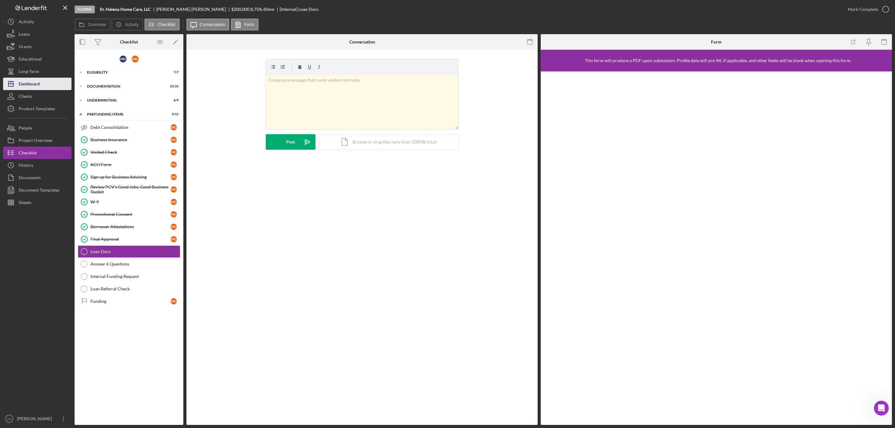
click at [45, 86] on button "Icon/Dashboard Dashboard" at bounding box center [37, 84] width 68 height 12
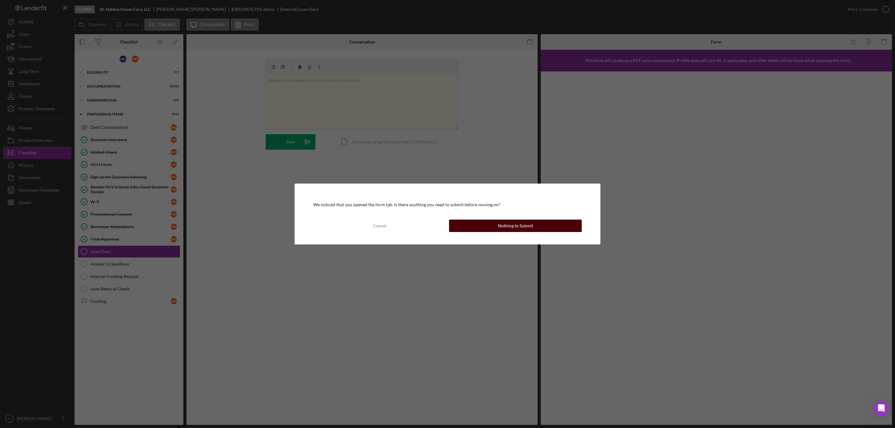
click at [516, 226] on div "Nothing to Submit" at bounding box center [515, 226] width 35 height 12
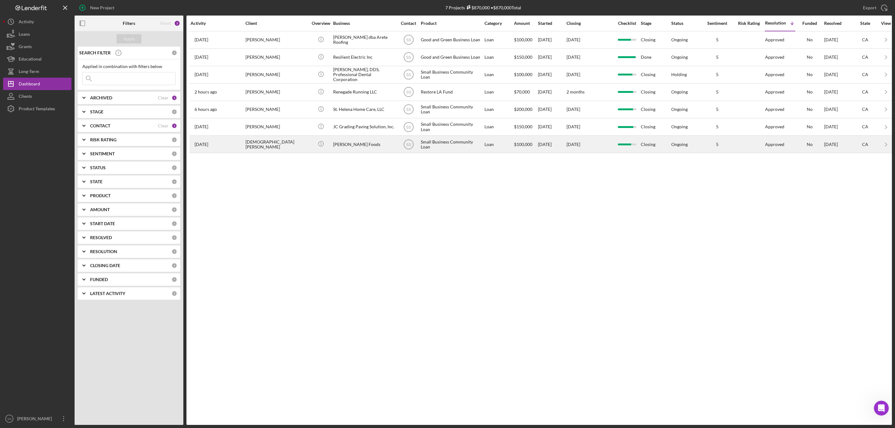
click at [354, 150] on div "[PERSON_NAME] Foods" at bounding box center [364, 144] width 62 height 16
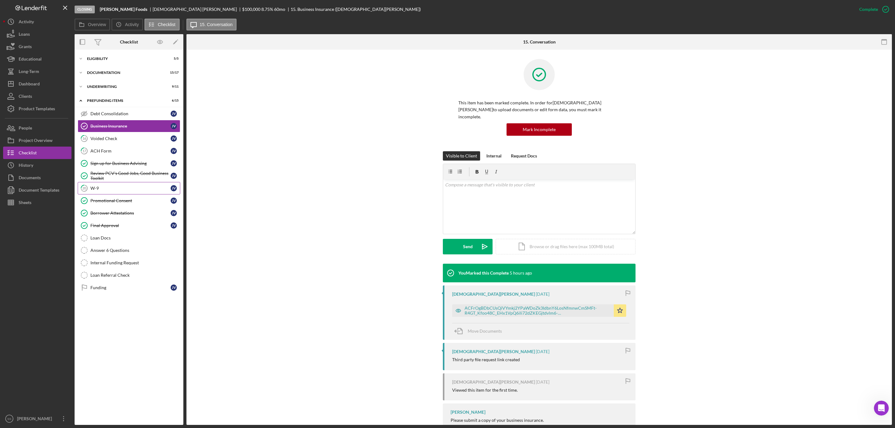
click at [112, 193] on link "20 W-9 J V" at bounding box center [129, 188] width 103 height 12
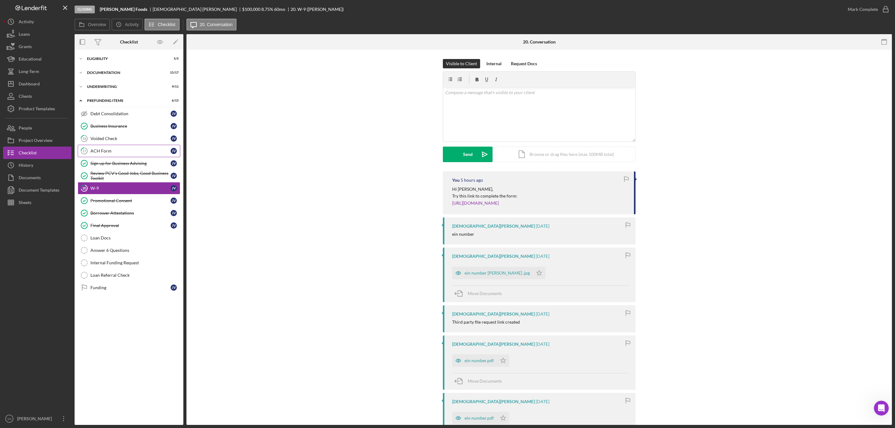
click at [100, 150] on div "ACH Form" at bounding box center [130, 151] width 80 height 5
